Goal: Subscribe to service/newsletter

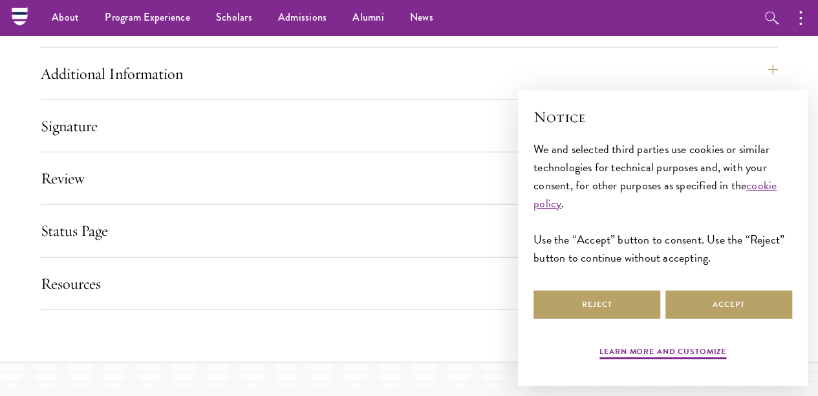
scroll to position [1487, 0]
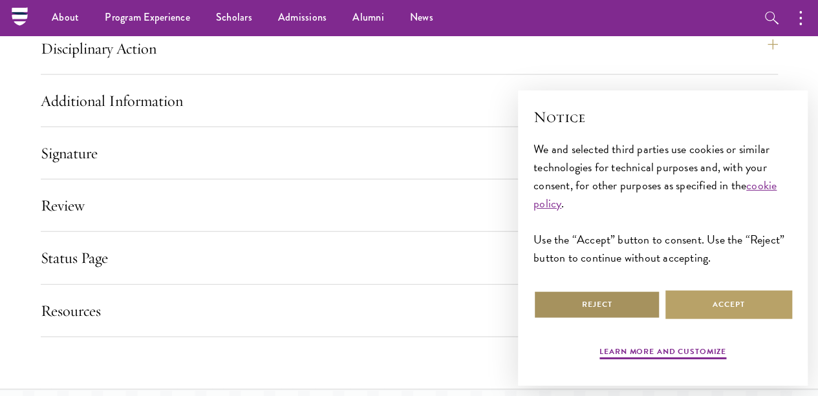
drag, startPoint x: 607, startPoint y: 299, endPoint x: 582, endPoint y: 290, distance: 26.0
click at [607, 299] on button "Reject" at bounding box center [597, 304] width 127 height 29
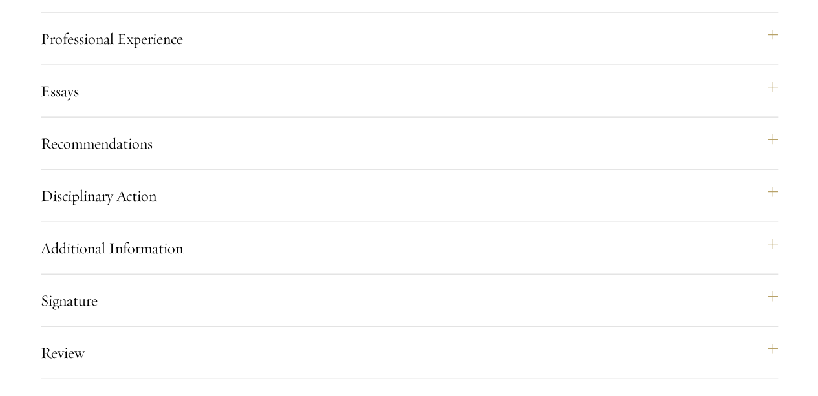
scroll to position [1358, 0]
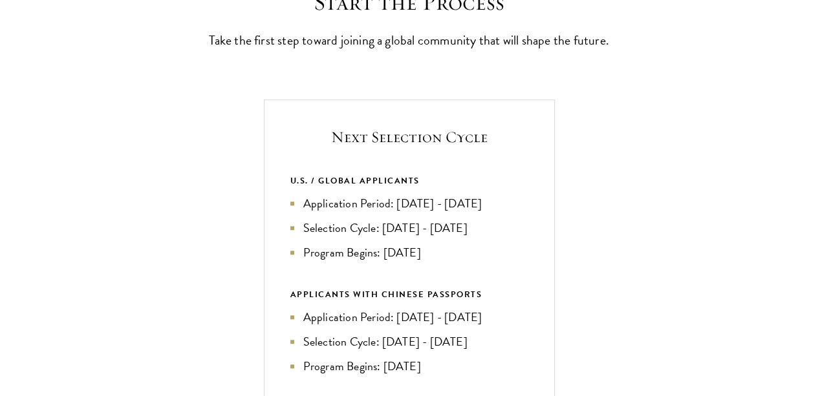
scroll to position [453, 0]
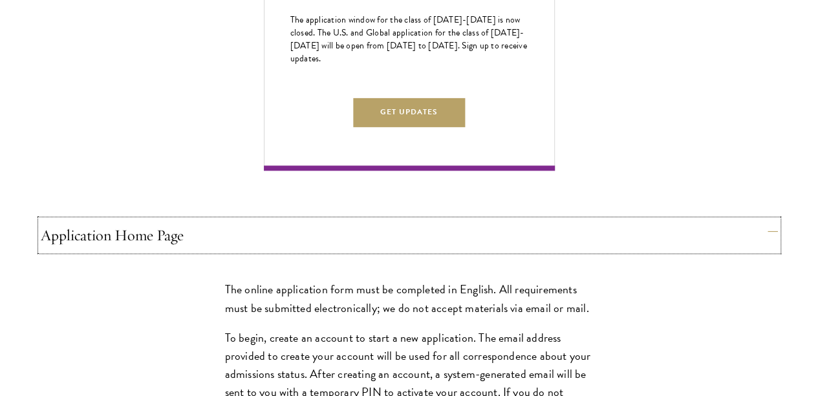
scroll to position [970, 0]
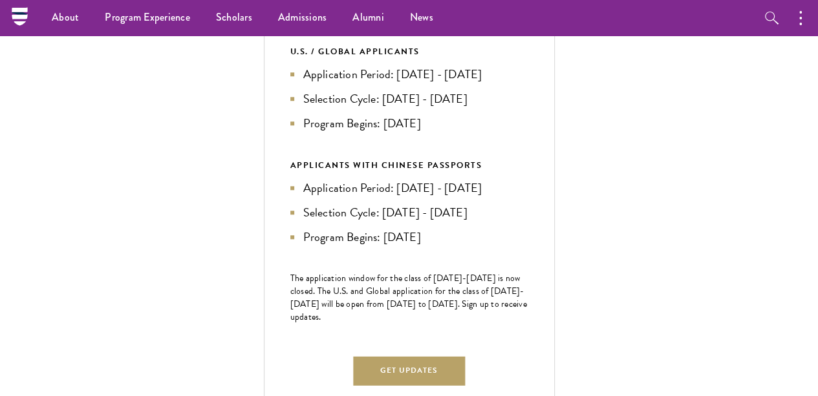
scroll to position [841, 0]
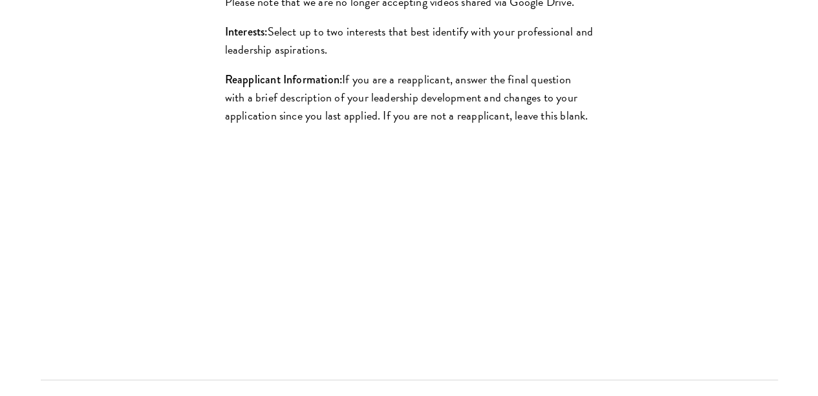
scroll to position [1617, 0]
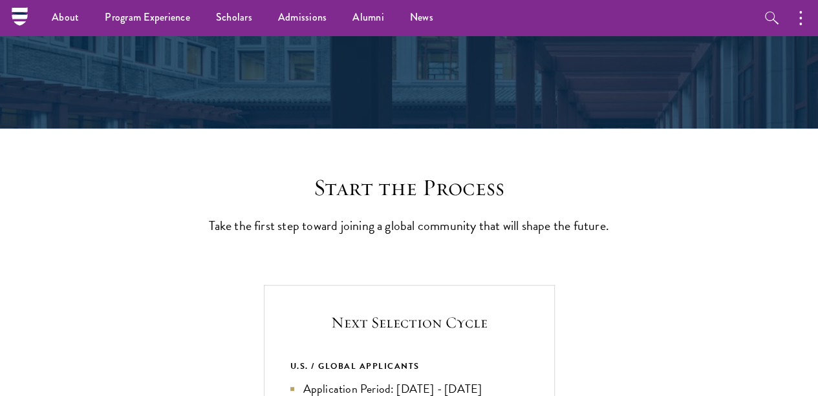
scroll to position [0, 0]
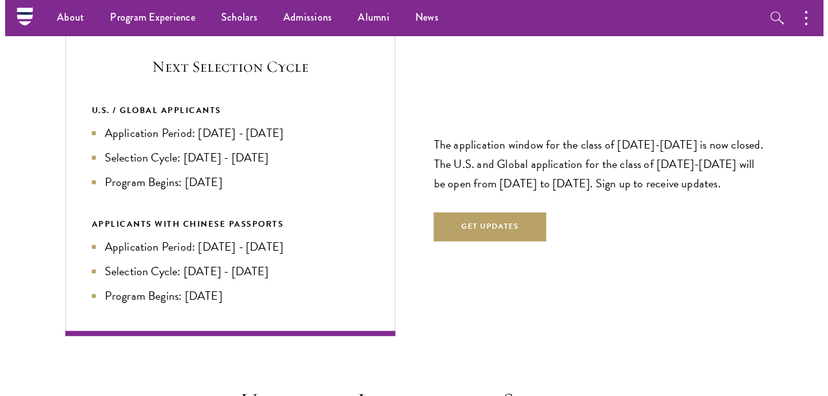
scroll to position [2716, 0]
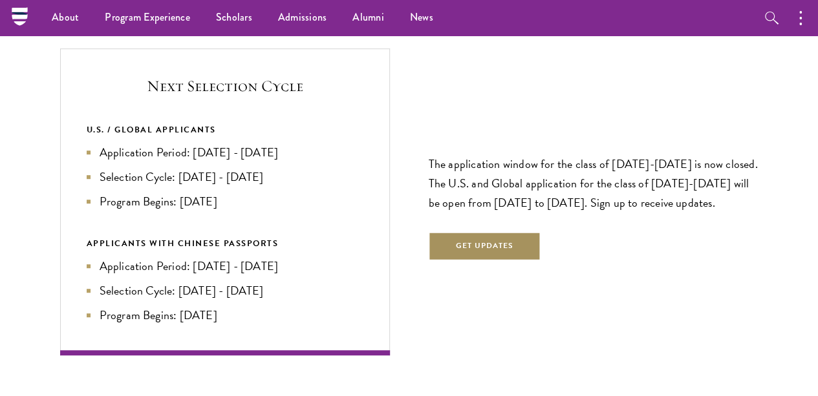
click at [519, 232] on button "Get Updates" at bounding box center [485, 246] width 113 height 29
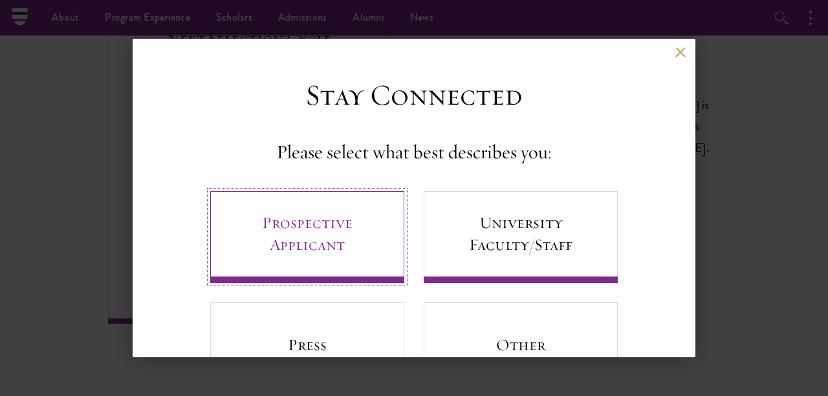
click at [364, 241] on link "Prospective Applicant" at bounding box center [307, 237] width 194 height 92
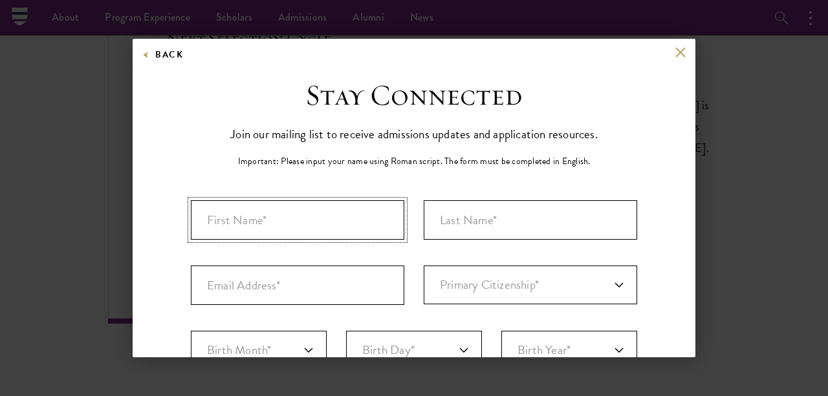
click at [348, 223] on input "First Name*" at bounding box center [297, 219] width 213 height 39
type input "[PERSON_NAME]"
type input "[EMAIL_ADDRESS][DOMAIN_NAME]"
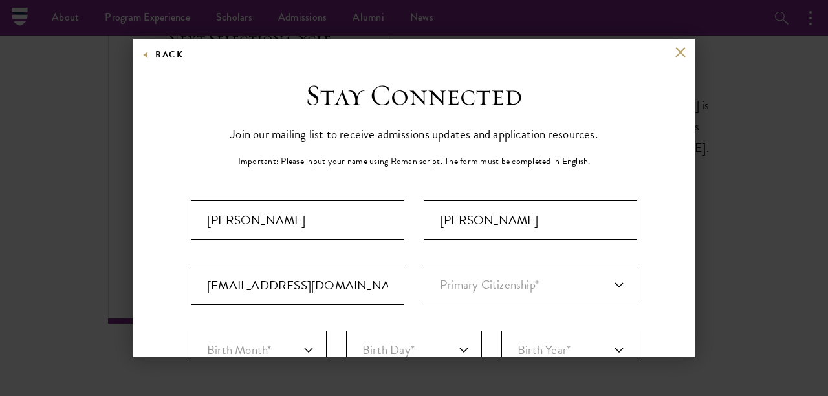
select select "GH"
type input "Accra"
select select
click at [476, 283] on select "Primary Citizenship* [GEOGRAPHIC_DATA] [DEMOGRAPHIC_DATA] [DEMOGRAPHIC_DATA] [D…" at bounding box center [530, 285] width 213 height 39
select select "GH"
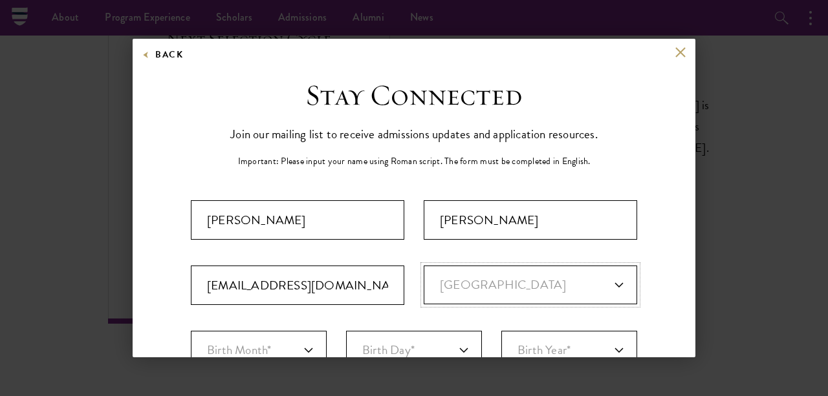
click at [424, 266] on select "Primary Citizenship* [GEOGRAPHIC_DATA] [DEMOGRAPHIC_DATA] [DEMOGRAPHIC_DATA] [D…" at bounding box center [530, 285] width 213 height 39
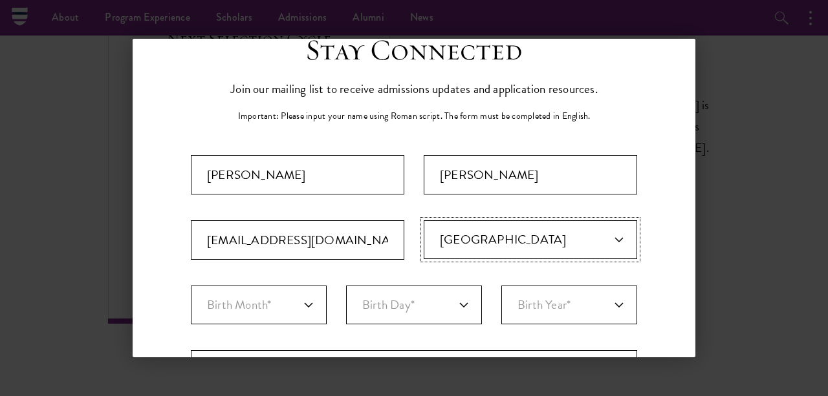
scroll to position [65, 0]
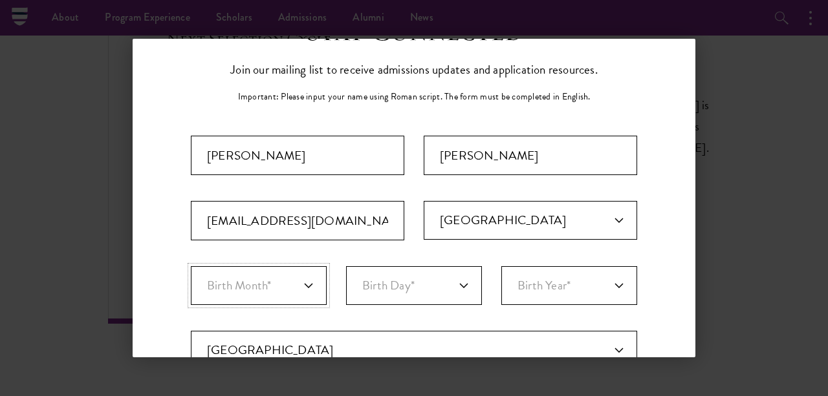
click at [308, 280] on select "Birth Month* January February March April May June July August September Octobe…" at bounding box center [259, 285] width 136 height 39
select select "11"
click at [191, 266] on select "Birth Month* January February March April May June July August September Octobe…" at bounding box center [259, 285] width 136 height 39
click at [418, 292] on select "Birth Day* 1 2 3 4 5 6 7 8 9 10 11 12 13 14 15 16 17 18 19 20 21 22 23 24 25 26…" at bounding box center [414, 285] width 136 height 39
select select "27"
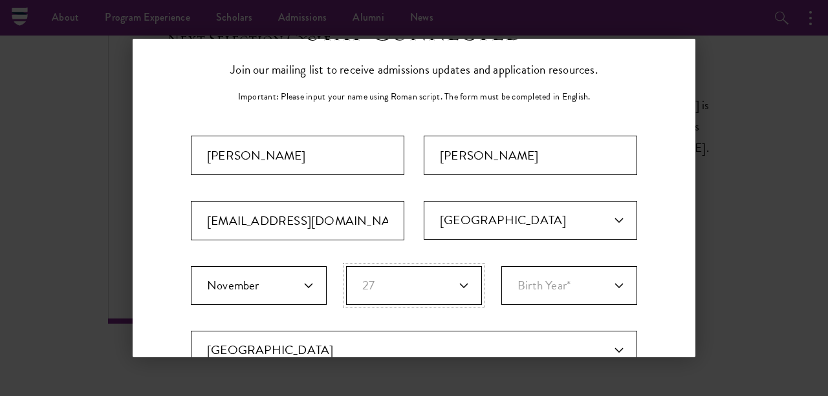
click at [346, 266] on select "Birth Day* 1 2 3 4 5 6 7 8 9 10 11 12 13 14 15 16 17 18 19 20 21 22 23 24 25 26…" at bounding box center [414, 285] width 136 height 39
click at [585, 294] on select "Birth Year* [DEMOGRAPHIC_DATA] [DEMOGRAPHIC_DATA] [DEMOGRAPHIC_DATA] [DEMOGRAPH…" at bounding box center [569, 285] width 136 height 39
select select "1997"
click at [501, 266] on select "Birth Year* [DEMOGRAPHIC_DATA] [DEMOGRAPHIC_DATA] [DEMOGRAPHIC_DATA] [DEMOGRAPH…" at bounding box center [569, 285] width 136 height 39
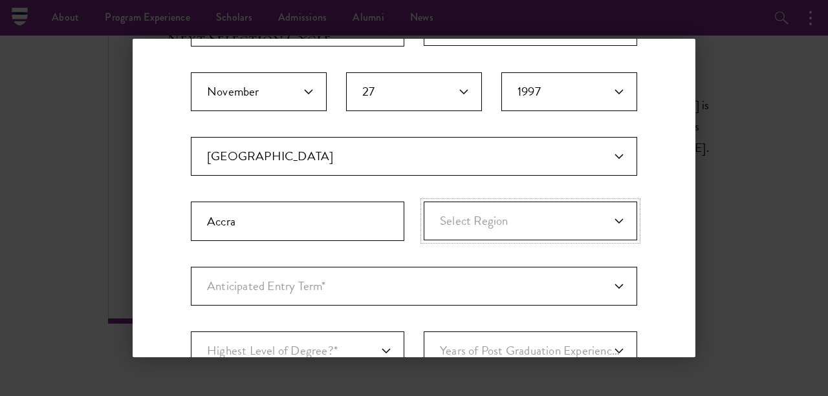
click at [587, 227] on select "Select Region [GEOGRAPHIC_DATA][PERSON_NAME]-[GEOGRAPHIC_DATA] Central Eastern …" at bounding box center [530, 221] width 213 height 39
select select "Greater Accra"
click at [424, 202] on select "Select Region [GEOGRAPHIC_DATA][PERSON_NAME]-[GEOGRAPHIC_DATA] Central Eastern …" at bounding box center [530, 221] width 213 height 39
click at [508, 291] on select "Anticipated Entry Term* Just Exploring" at bounding box center [414, 286] width 446 height 39
click at [191, 267] on select "Anticipated Entry Term* Just Exploring" at bounding box center [414, 286] width 446 height 39
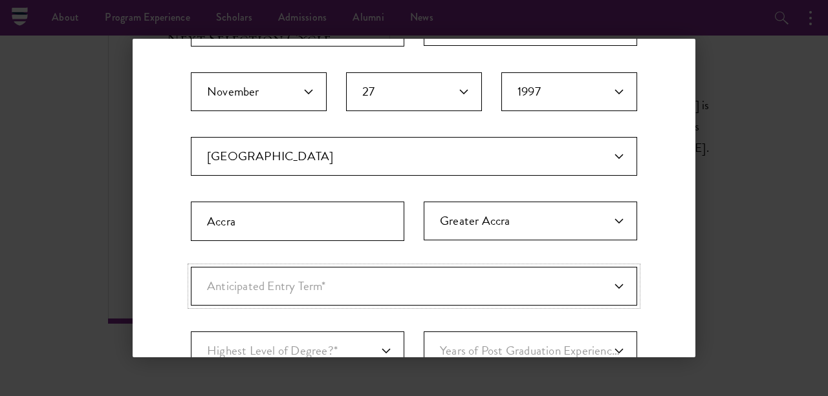
scroll to position [453, 0]
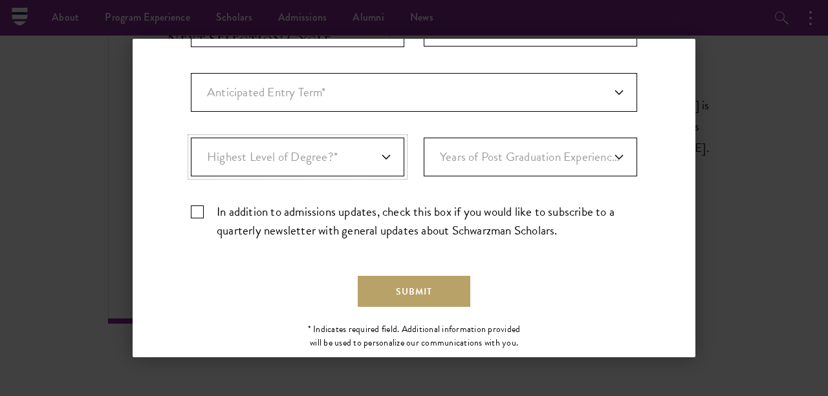
click at [382, 155] on select "Highest Level of Degree?* PHD Bachelor's Master's Current Undergraduate Student" at bounding box center [297, 157] width 213 height 39
select select "baef124f-e103-44b1-8ca6-5d0669438e44"
click at [191, 138] on select "Highest Level of Degree?* PHD Bachelor's Master's Current Undergraduate Student" at bounding box center [297, 157] width 213 height 39
click at [542, 155] on select "Years of Post Graduation Experience?* 1 2 3 4 5 6 7 8 9 10" at bounding box center [530, 157] width 213 height 39
select select "6"
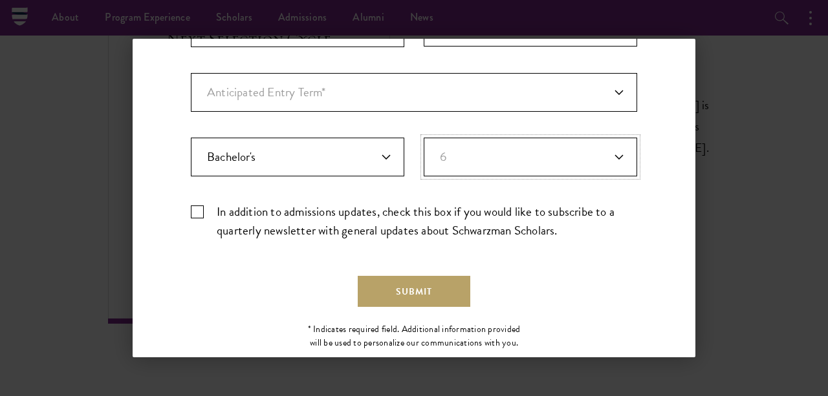
click at [424, 138] on select "Years of Post Graduation Experience?* 1 2 3 4 5 6 7 8 9 10" at bounding box center [530, 157] width 213 height 39
click at [199, 209] on label "In addition to admissions updates, check this box if you would like to subscrib…" at bounding box center [414, 221] width 446 height 38
click at [199, 209] on input "In addition to admissions updates, check this box if you would like to subscrib…" at bounding box center [414, 206] width 446 height 8
checkbox input "true"
click at [424, 284] on button "Submit" at bounding box center [414, 291] width 113 height 31
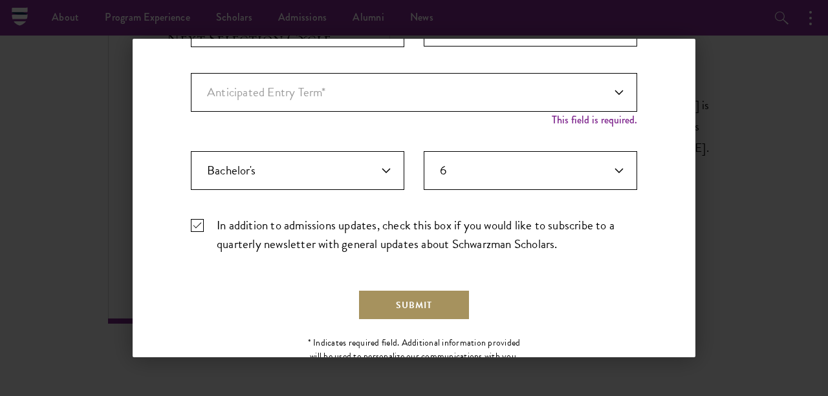
click at [383, 305] on button "Submit" at bounding box center [414, 305] width 113 height 31
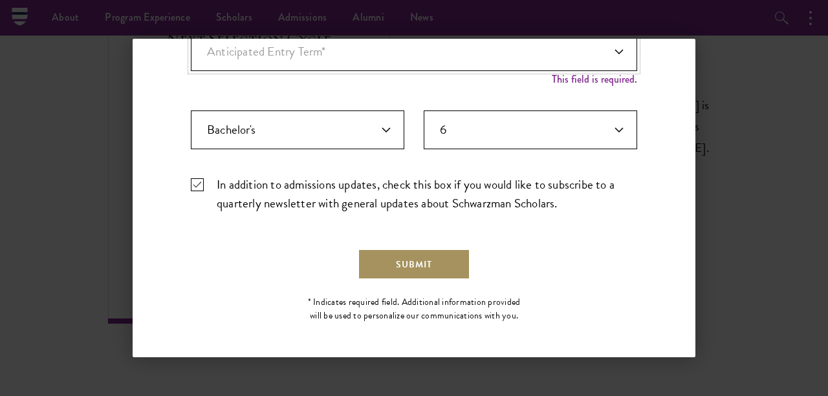
scroll to position [485, 0]
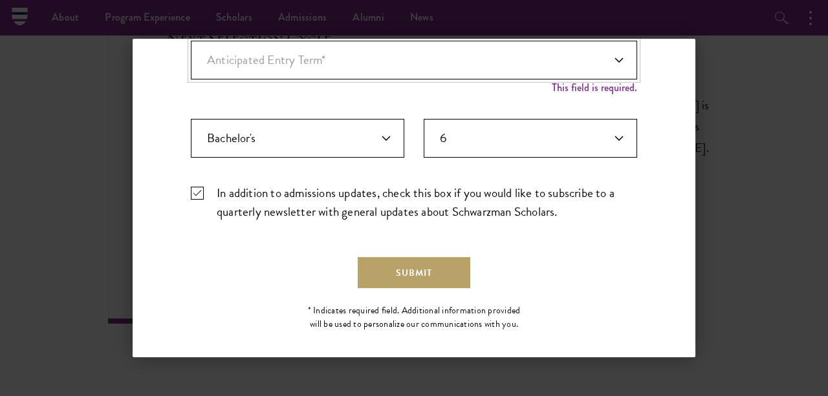
click at [609, 55] on select "Anticipated Entry Term* Just Exploring" at bounding box center [414, 60] width 446 height 39
select select "a6790467-ebe7-4045-a56a-66c1cae98076"
click at [191, 43] on select "Anticipated Entry Term* Just Exploring" at bounding box center [414, 60] width 446 height 39
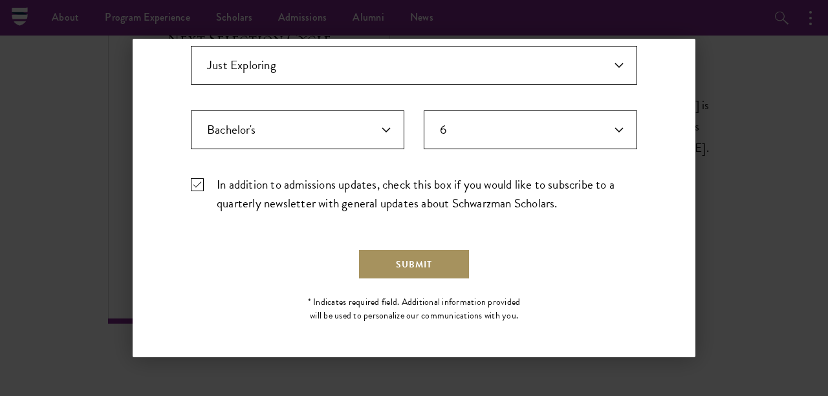
click at [394, 245] on form "Important: The form must be completed in English. Nana [PERSON_NAME][GEOGRAPHIC…" at bounding box center [414, 0] width 446 height 559
click at [388, 263] on button "Submit" at bounding box center [414, 264] width 113 height 31
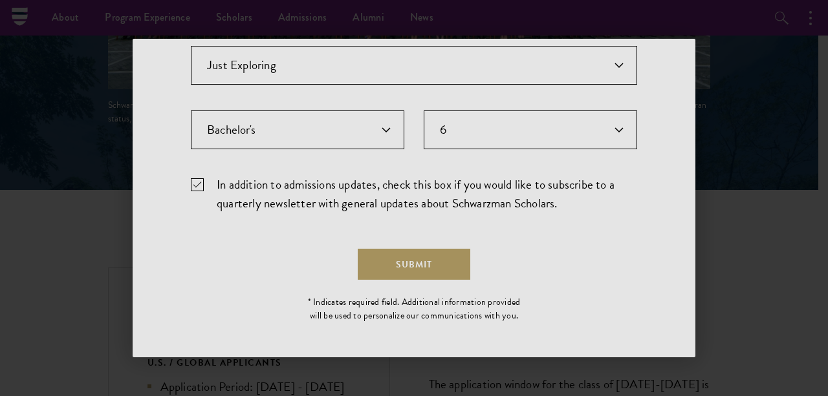
scroll to position [0, 0]
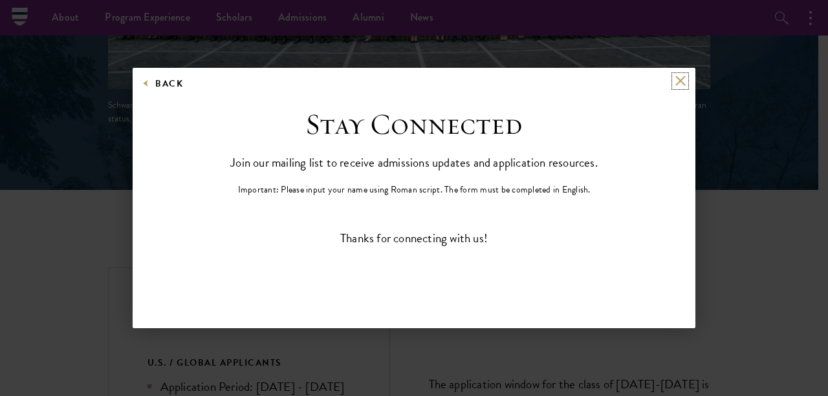
click at [678, 76] on button at bounding box center [679, 81] width 11 height 11
